Goal: Transaction & Acquisition: Purchase product/service

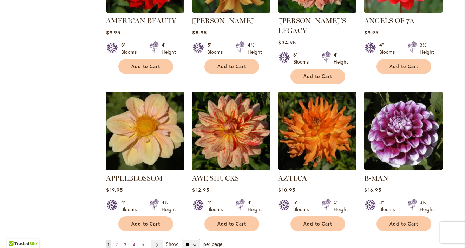
scroll to position [571, 0]
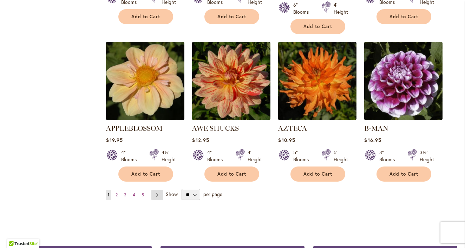
click at [156, 189] on link "Page Next" at bounding box center [157, 194] width 12 height 11
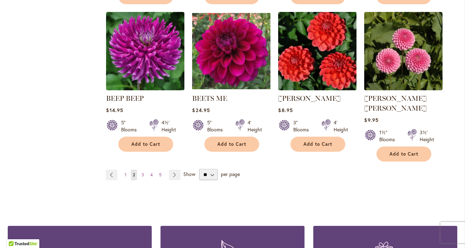
scroll to position [635, 0]
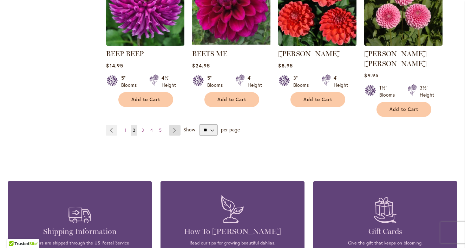
click at [176, 125] on link "Page Next" at bounding box center [175, 130] width 12 height 11
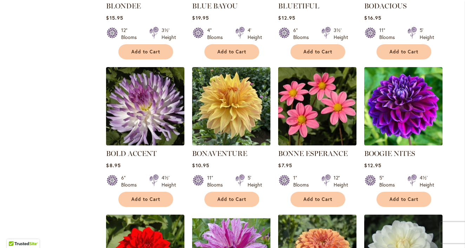
scroll to position [395, 0]
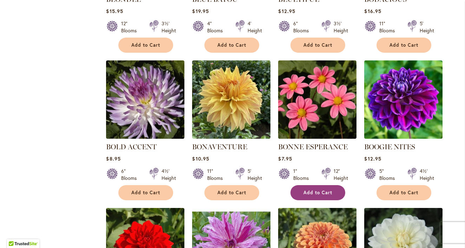
click at [315, 186] on button "Add to Cart" at bounding box center [317, 192] width 55 height 15
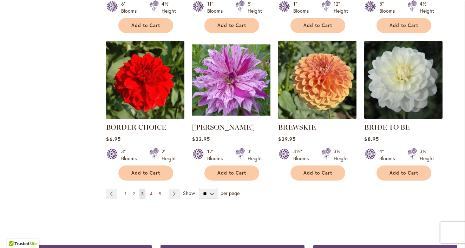
scroll to position [560, 0]
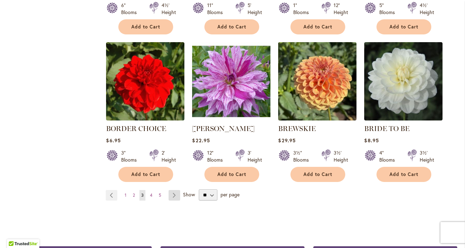
click at [174, 193] on link "Page Next" at bounding box center [174, 195] width 12 height 11
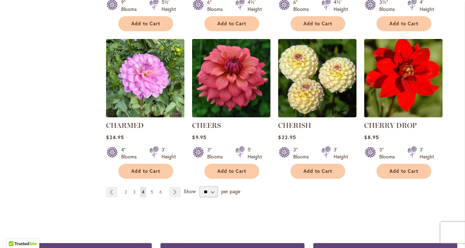
scroll to position [618, 0]
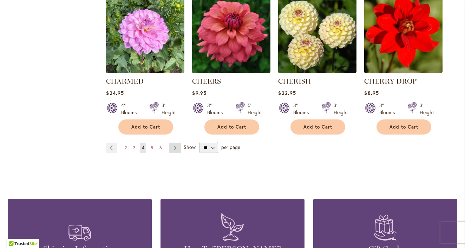
click at [174, 148] on link "Page Next" at bounding box center [175, 147] width 12 height 11
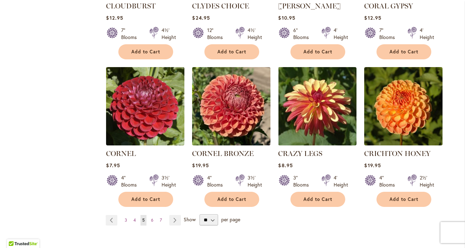
scroll to position [566, 0]
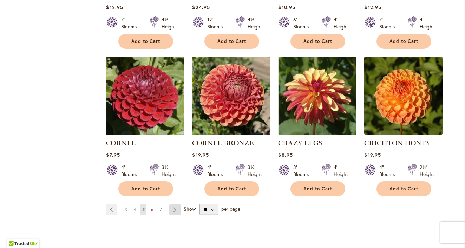
click at [176, 204] on link "Page Next" at bounding box center [175, 209] width 12 height 11
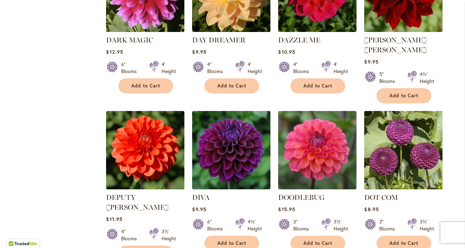
scroll to position [536, 0]
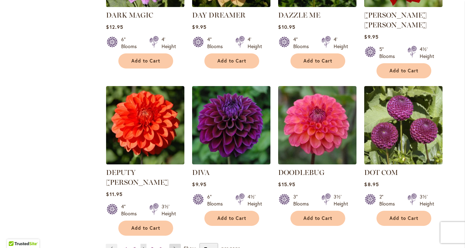
click at [179, 244] on link "Page Next" at bounding box center [175, 249] width 12 height 11
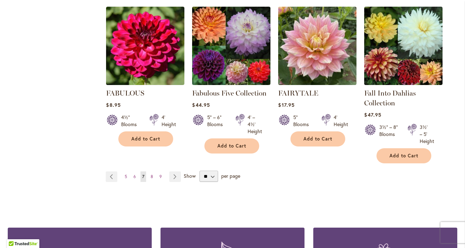
scroll to position [639, 0]
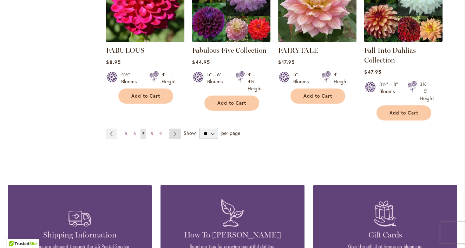
click at [172, 132] on link "Page Next" at bounding box center [175, 133] width 12 height 11
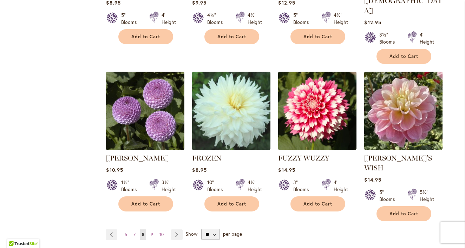
scroll to position [602, 0]
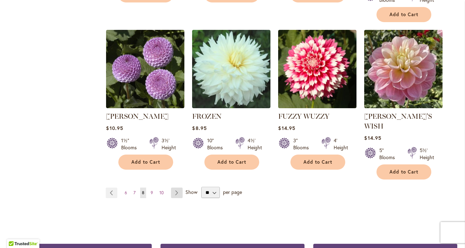
click at [180, 187] on link "Page Next" at bounding box center [177, 192] width 12 height 11
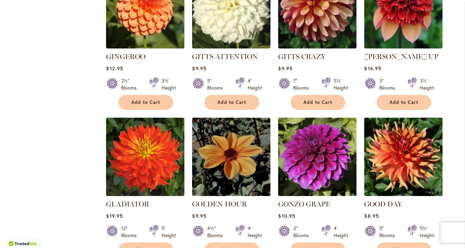
scroll to position [564, 0]
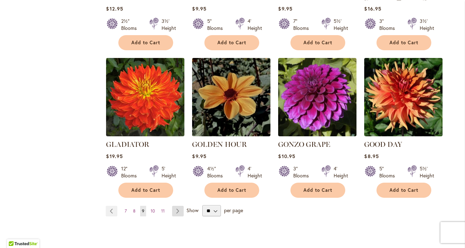
click at [180, 206] on link "Page Next" at bounding box center [178, 211] width 12 height 11
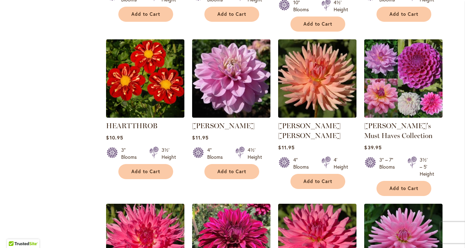
scroll to position [559, 0]
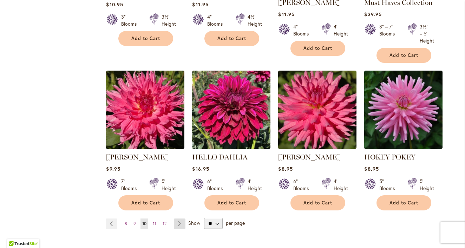
click at [179, 224] on link "Page Next" at bounding box center [180, 223] width 12 height 11
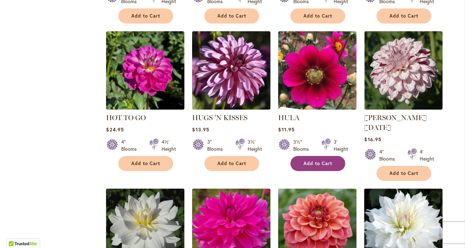
scroll to position [585, 0]
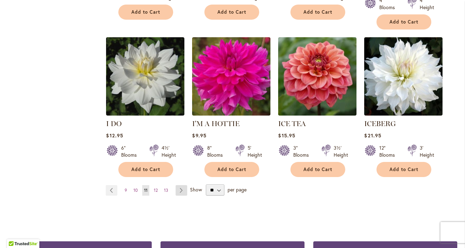
click at [178, 185] on link "Page Next" at bounding box center [181, 190] width 12 height 11
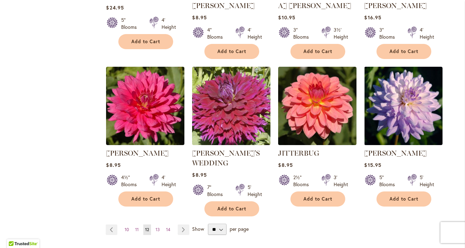
scroll to position [608, 0]
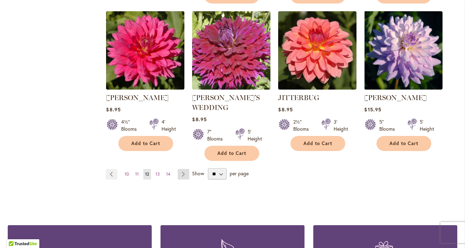
click at [186, 169] on link "Page Next" at bounding box center [184, 174] width 12 height 11
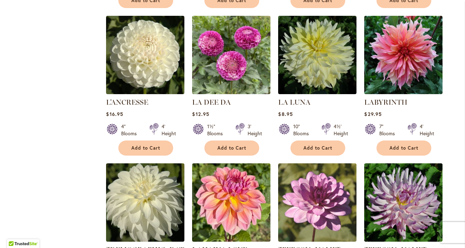
scroll to position [626, 0]
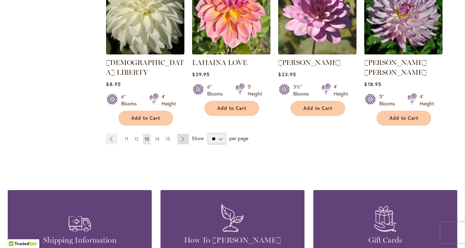
click at [183, 134] on link "Page Next" at bounding box center [183, 139] width 12 height 11
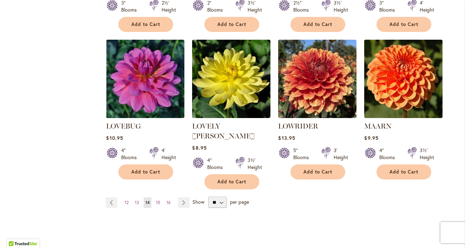
scroll to position [621, 0]
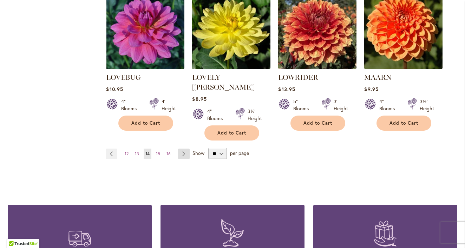
click at [183, 148] on link "Page Next" at bounding box center [184, 153] width 12 height 11
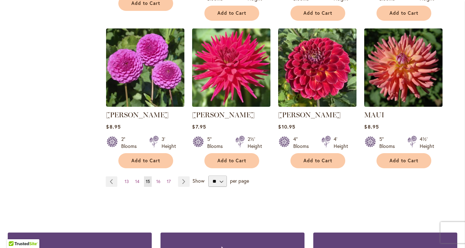
scroll to position [595, 0]
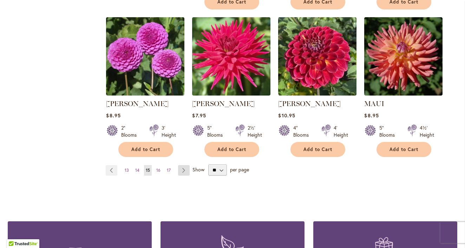
click at [184, 168] on link "Page Next" at bounding box center [184, 170] width 12 height 11
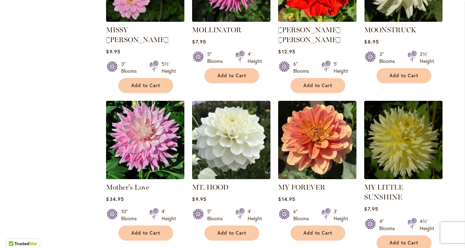
scroll to position [577, 0]
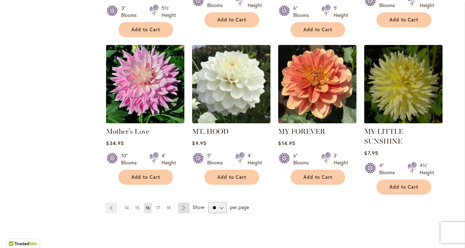
click at [184, 202] on link "Page Next" at bounding box center [184, 207] width 12 height 11
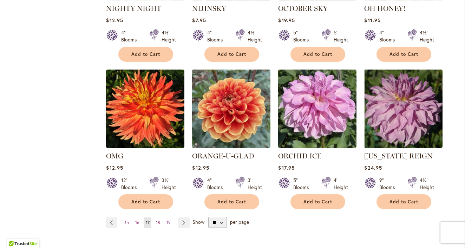
scroll to position [596, 0]
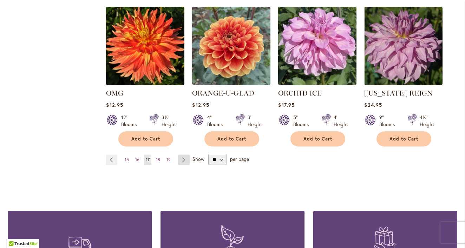
click at [182, 159] on link "Page Next" at bounding box center [184, 159] width 12 height 11
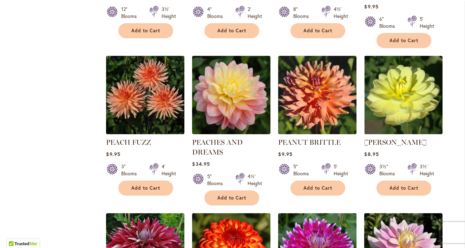
scroll to position [547, 0]
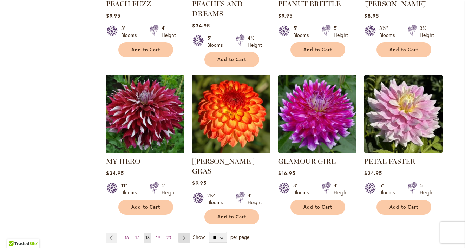
click at [186, 232] on link "Page Next" at bounding box center [184, 237] width 12 height 11
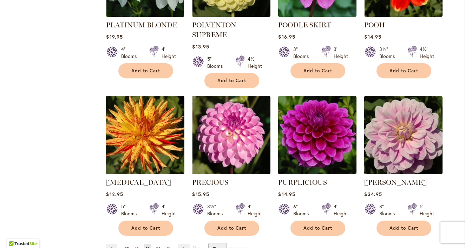
scroll to position [576, 0]
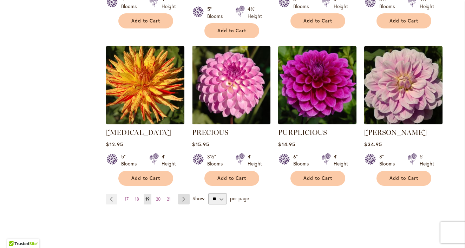
click at [183, 194] on link "Page Next" at bounding box center [184, 199] width 12 height 11
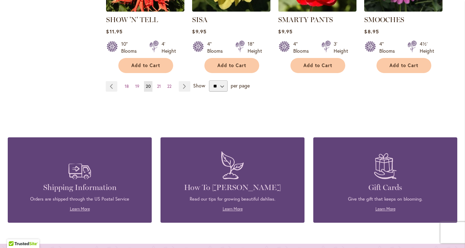
scroll to position [617, 0]
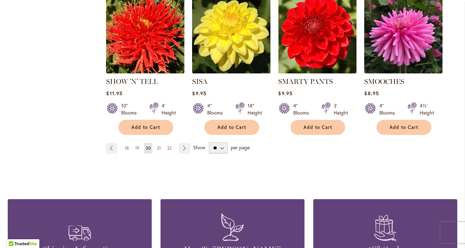
click at [182, 143] on link "Page Next" at bounding box center [185, 148] width 12 height 11
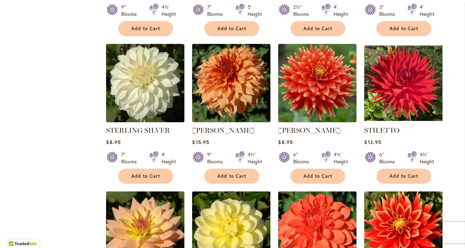
scroll to position [547, 0]
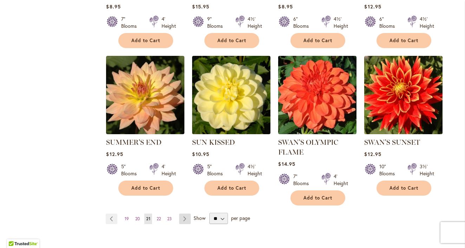
click at [186, 213] on link "Page Next" at bounding box center [185, 218] width 12 height 11
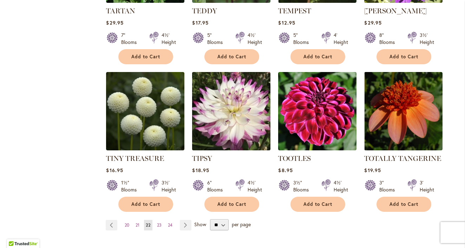
scroll to position [553, 0]
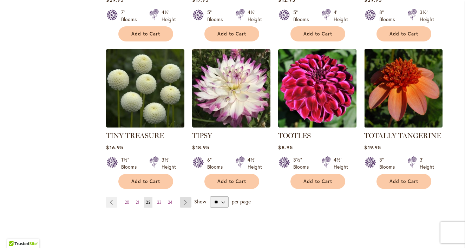
click at [183, 199] on link "Page Next" at bounding box center [186, 202] width 12 height 11
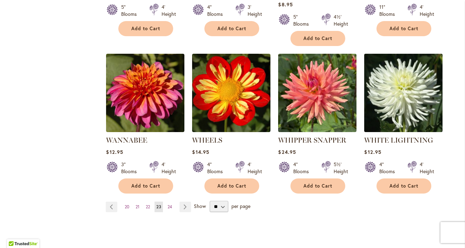
scroll to position [560, 0]
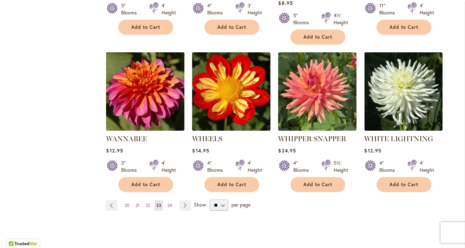
click at [128, 106] on img at bounding box center [145, 91] width 82 height 82
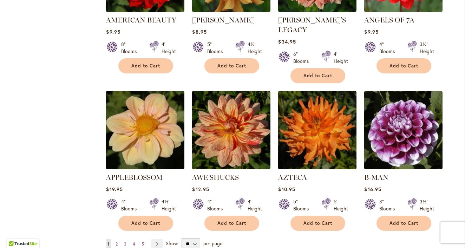
scroll to position [546, 0]
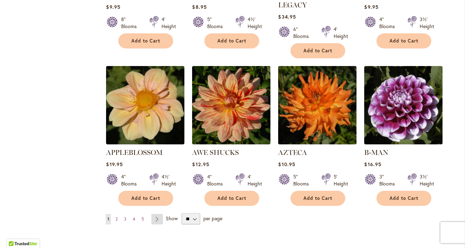
click at [160, 214] on link "Page Next" at bounding box center [157, 219] width 12 height 11
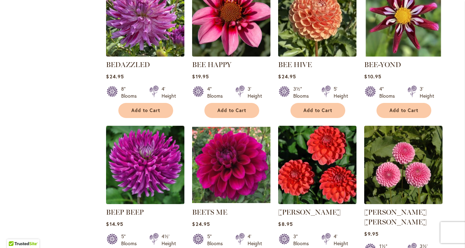
scroll to position [585, 0]
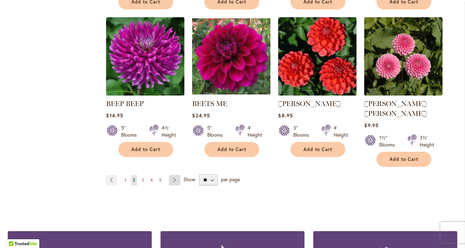
click at [173, 175] on link "Page Next" at bounding box center [175, 180] width 12 height 11
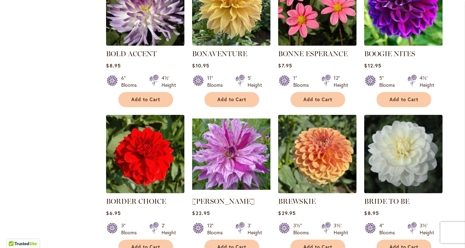
scroll to position [628, 0]
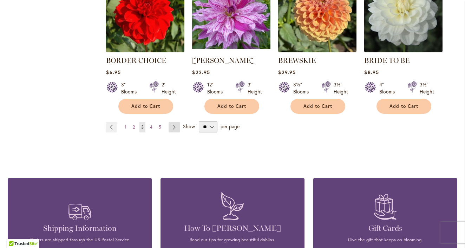
click at [168, 123] on link "Page Next" at bounding box center [174, 127] width 12 height 11
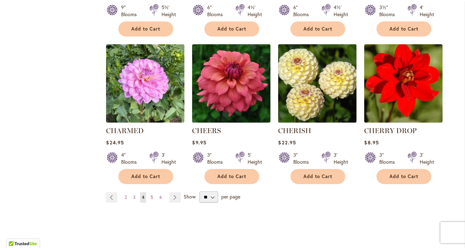
scroll to position [615, 0]
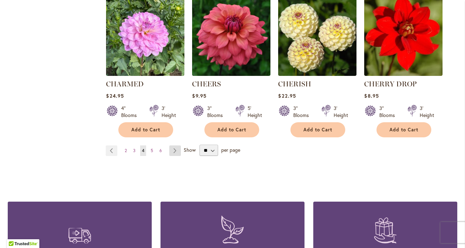
click at [176, 150] on link "Page Next" at bounding box center [175, 150] width 12 height 11
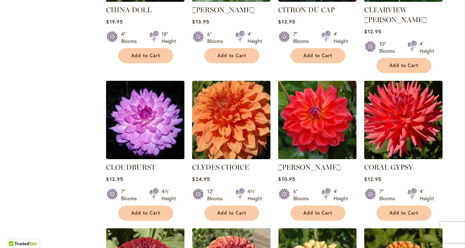
scroll to position [681, 0]
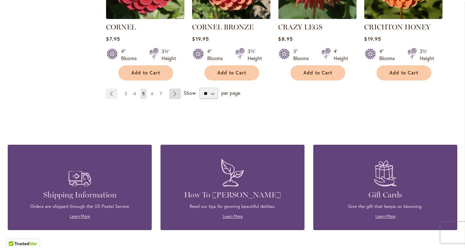
click at [174, 88] on link "Page Next" at bounding box center [175, 93] width 12 height 11
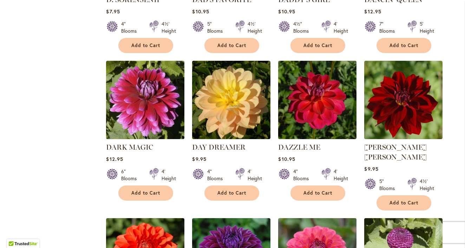
scroll to position [543, 0]
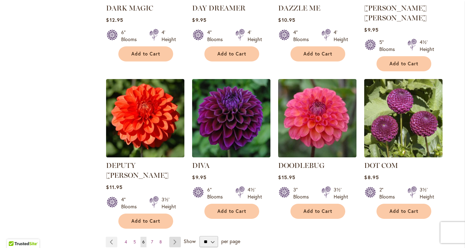
click at [175, 236] on link "Page Next" at bounding box center [175, 241] width 12 height 11
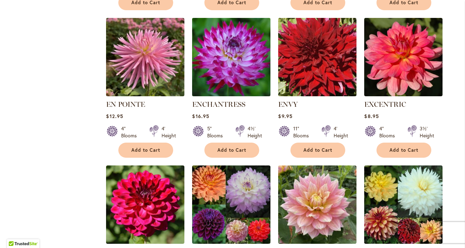
scroll to position [602, 0]
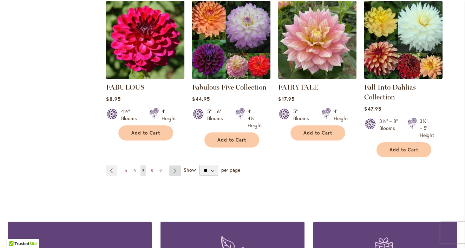
click at [175, 169] on link "Page Next" at bounding box center [175, 170] width 12 height 11
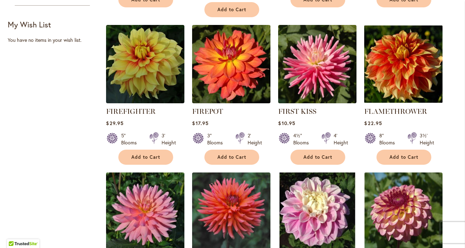
scroll to position [561, 0]
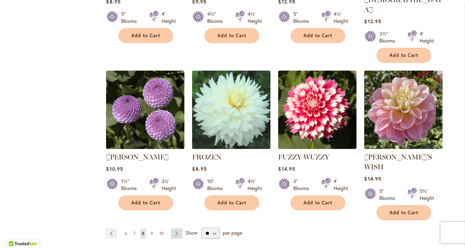
click at [175, 228] on link "Page Next" at bounding box center [177, 233] width 12 height 11
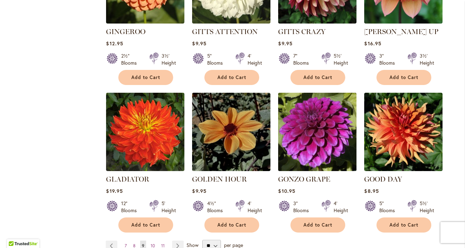
scroll to position [544, 0]
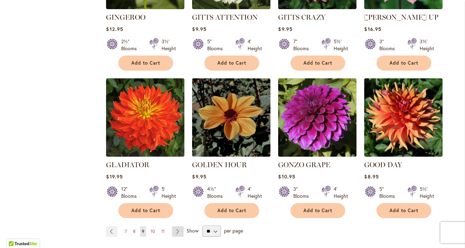
click at [176, 226] on link "Page Next" at bounding box center [178, 231] width 12 height 11
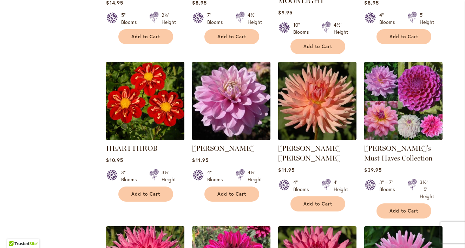
scroll to position [634, 0]
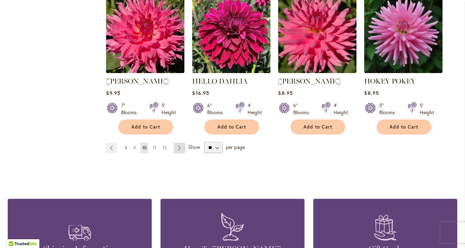
click at [176, 148] on link "Page Next" at bounding box center [180, 147] width 12 height 11
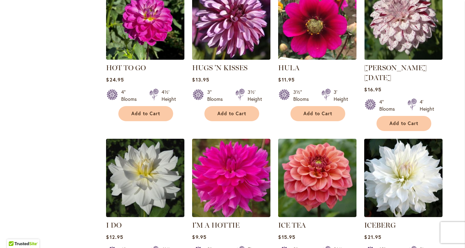
scroll to position [599, 0]
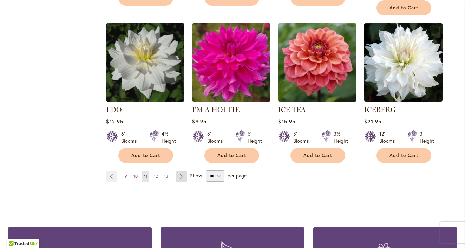
click at [179, 171] on link "Page Next" at bounding box center [181, 176] width 12 height 11
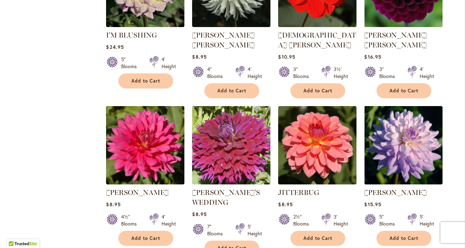
scroll to position [601, 0]
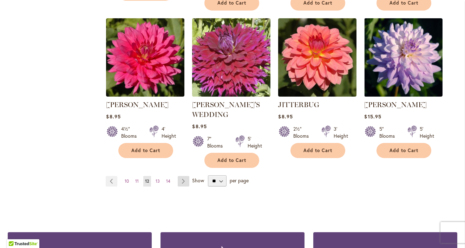
click at [180, 176] on link "Page Next" at bounding box center [184, 181] width 12 height 11
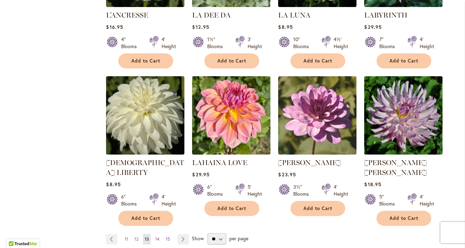
scroll to position [529, 0]
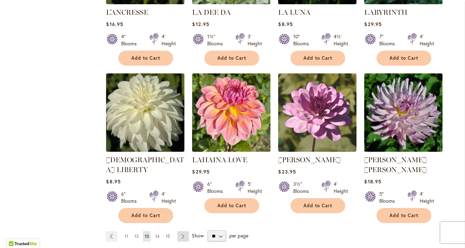
click at [177, 231] on link "Page Next" at bounding box center [183, 236] width 12 height 11
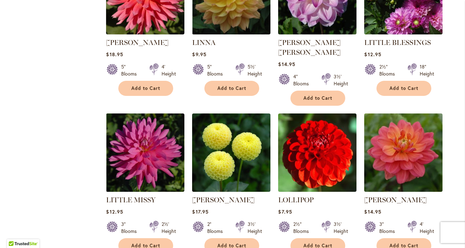
scroll to position [541, 0]
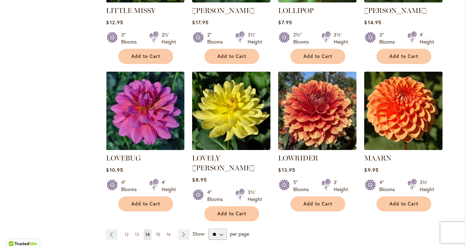
click at [156, 232] on span "15" at bounding box center [158, 234] width 4 height 5
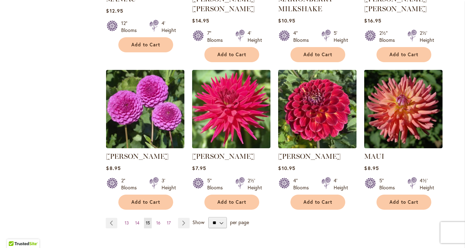
scroll to position [553, 0]
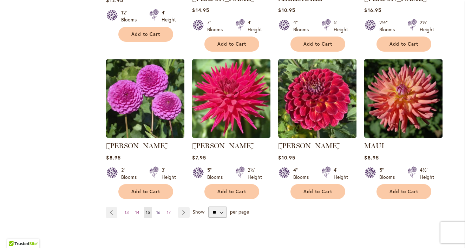
click at [156, 210] on span "16" at bounding box center [158, 211] width 4 height 5
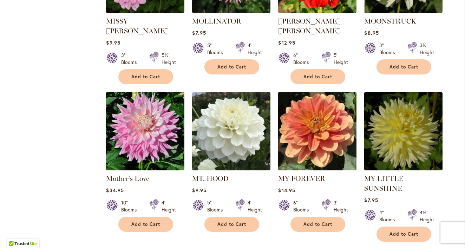
scroll to position [591, 0]
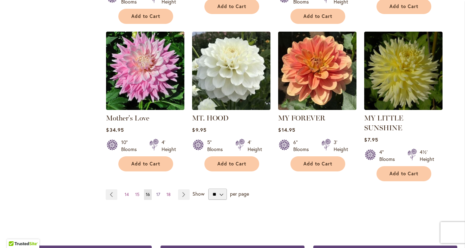
click at [157, 192] on span "17" at bounding box center [158, 194] width 4 height 5
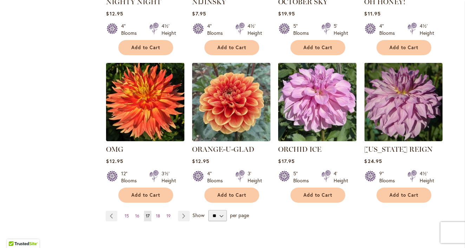
scroll to position [541, 0]
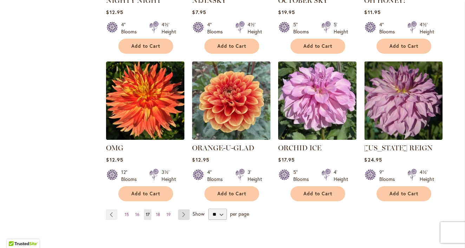
click at [186, 212] on link "Page Next" at bounding box center [184, 214] width 12 height 11
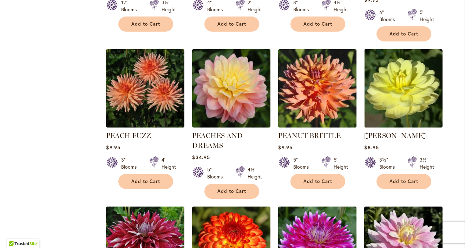
scroll to position [628, 0]
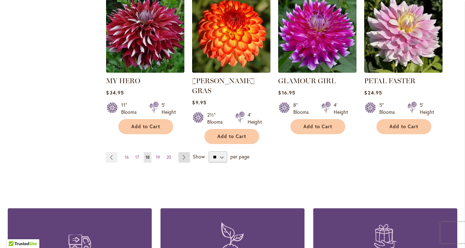
click at [186, 152] on link "Page Next" at bounding box center [184, 157] width 12 height 11
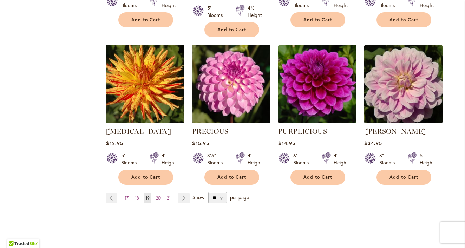
scroll to position [640, 0]
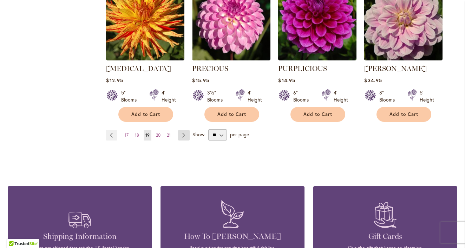
click at [182, 130] on link "Page Next" at bounding box center [184, 135] width 12 height 11
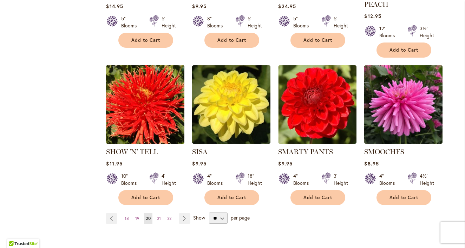
scroll to position [560, 0]
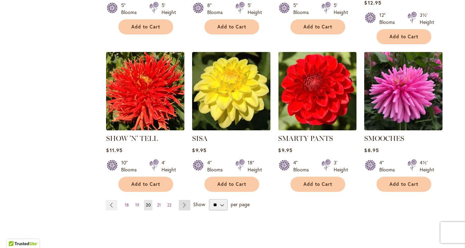
click at [185, 200] on link "Page Next" at bounding box center [185, 205] width 12 height 11
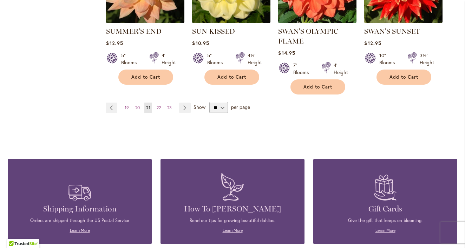
scroll to position [612, 0]
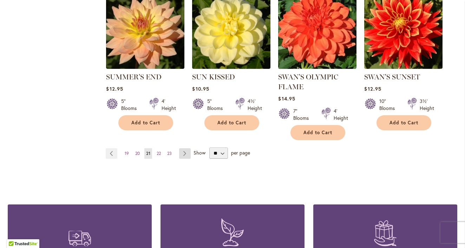
click at [187, 151] on link "Page Next" at bounding box center [185, 153] width 12 height 11
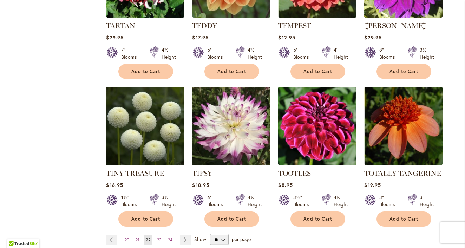
scroll to position [574, 0]
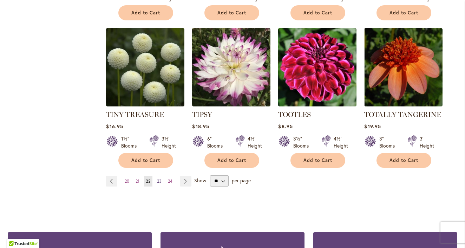
click at [157, 182] on link "Page 23" at bounding box center [159, 181] width 8 height 11
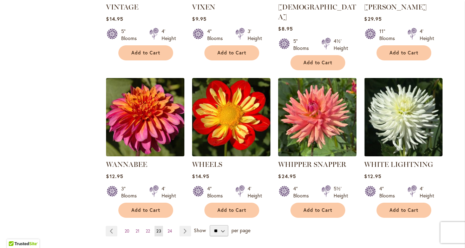
scroll to position [578, 0]
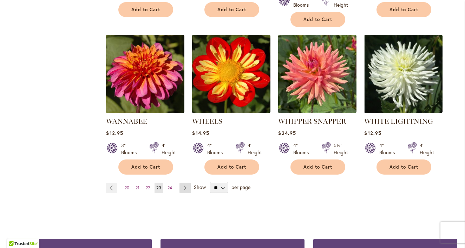
click at [181, 182] on link "Page Next" at bounding box center [185, 187] width 12 height 11
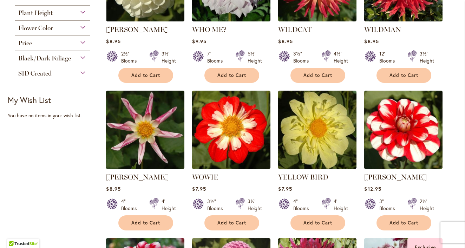
scroll to position [92, 0]
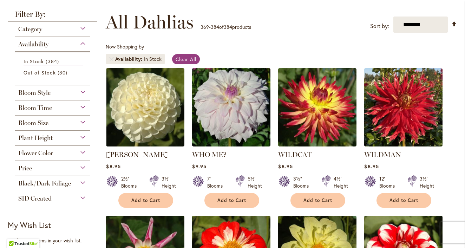
click at [83, 105] on div "Bloom Time" at bounding box center [52, 105] width 75 height 11
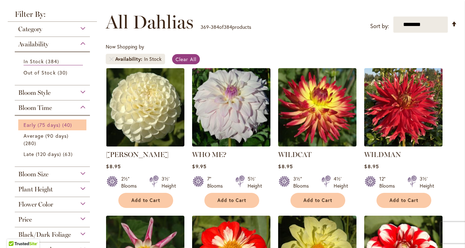
click at [60, 125] on link "Early (75 days) 40 items" at bounding box center [53, 124] width 59 height 7
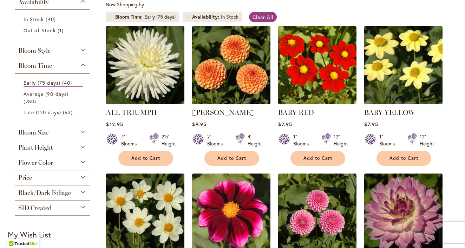
scroll to position [240, 0]
